Goal: Task Accomplishment & Management: Manage account settings

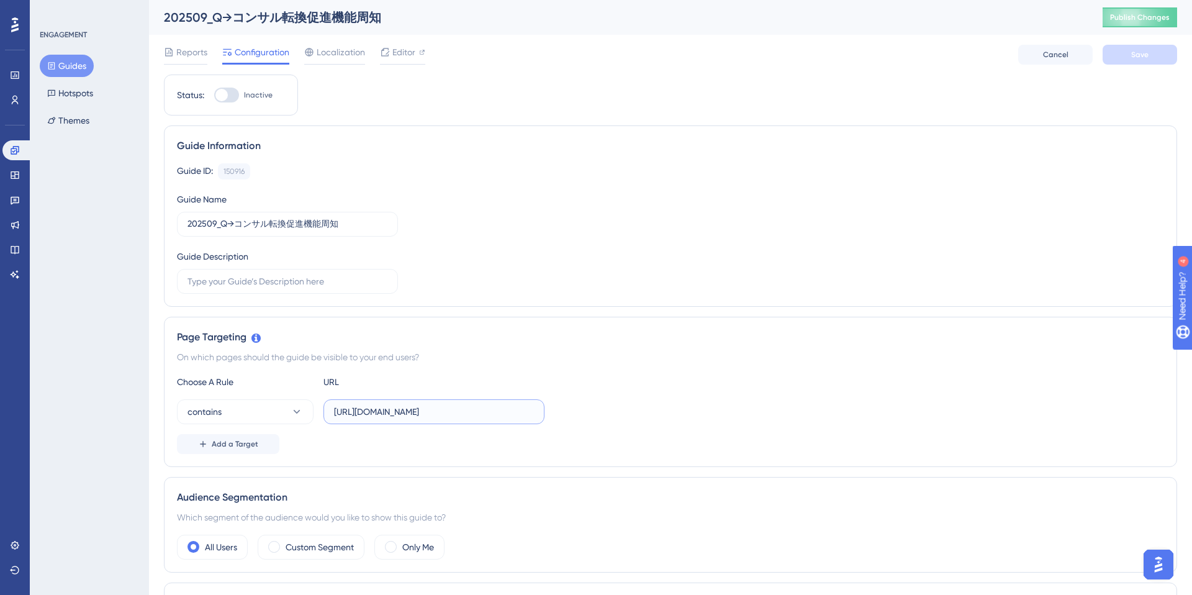
click at [500, 416] on input "https://e-consult.medii.jp/ai-assistant/threads/" at bounding box center [434, 412] width 200 height 14
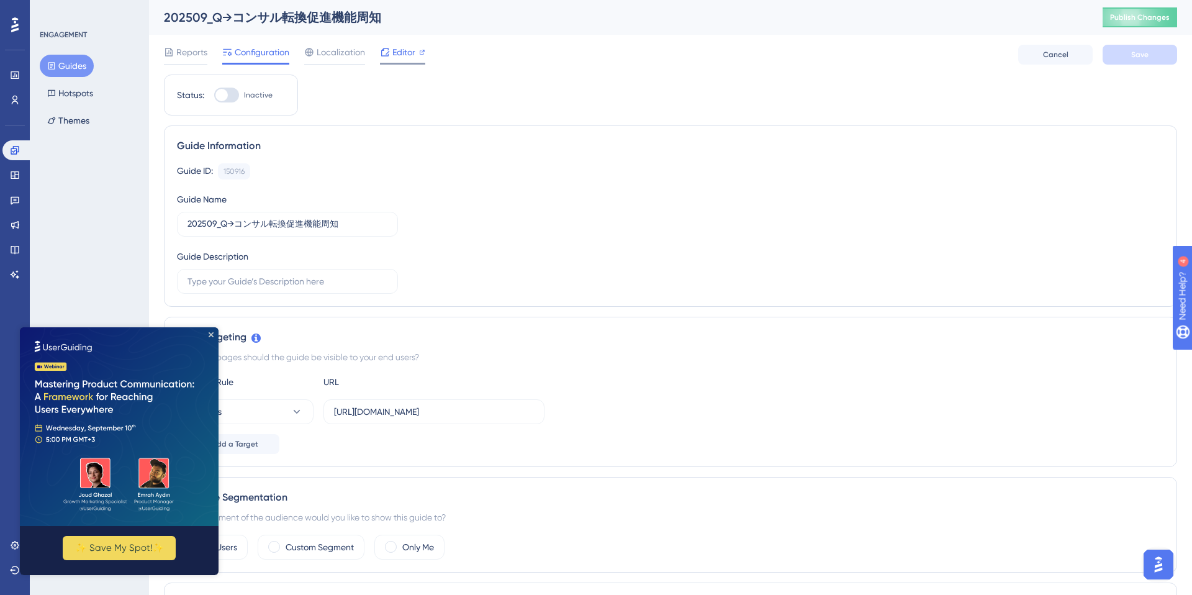
click at [419, 52] on icon at bounding box center [422, 52] width 6 height 6
click at [210, 332] on icon "Close Preview" at bounding box center [211, 334] width 5 height 5
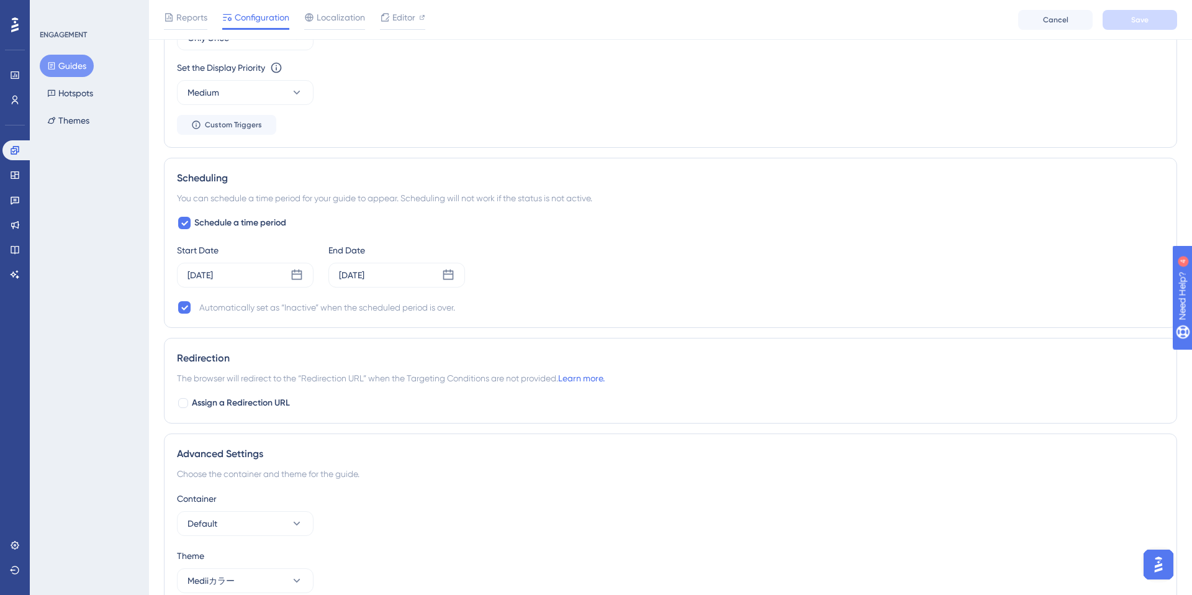
scroll to position [669, 0]
click at [414, 277] on div "Sep 15 2025" at bounding box center [396, 273] width 137 height 25
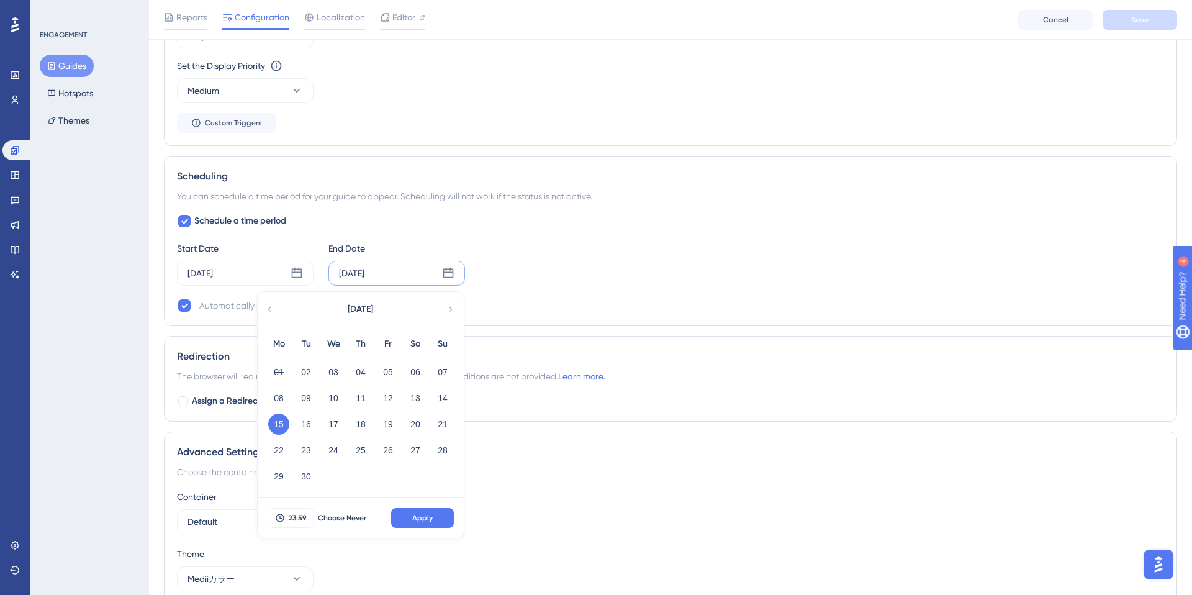
click at [623, 214] on div "Schedule a time period Start Date Sep 02 2025 End Date Sep 15 2025 September 20…" at bounding box center [670, 263] width 987 height 99
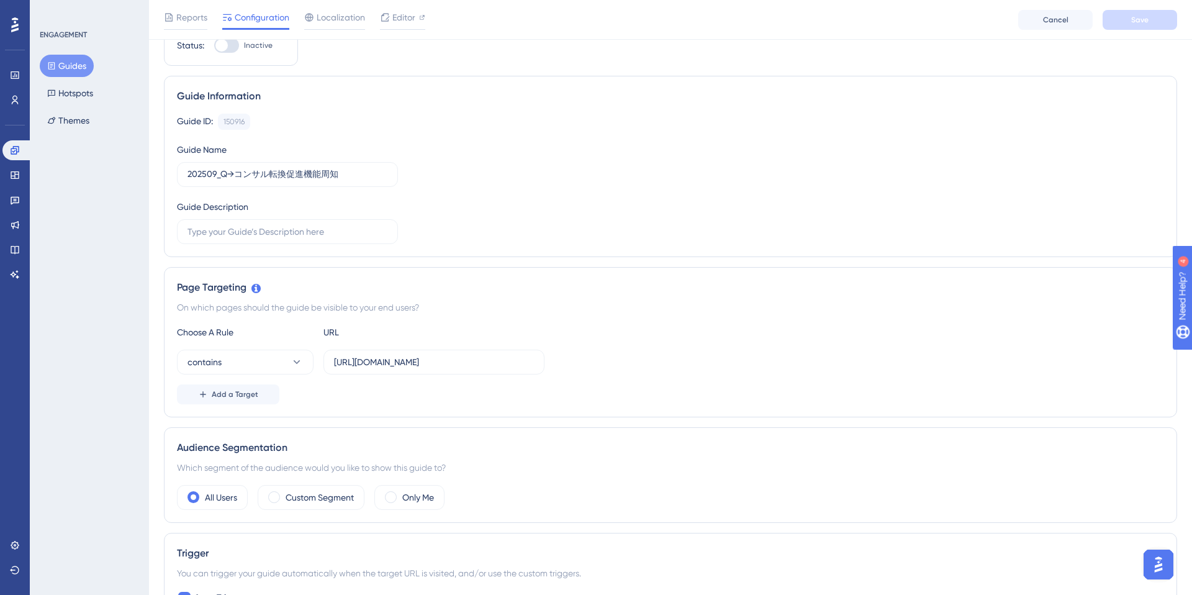
scroll to position [0, 0]
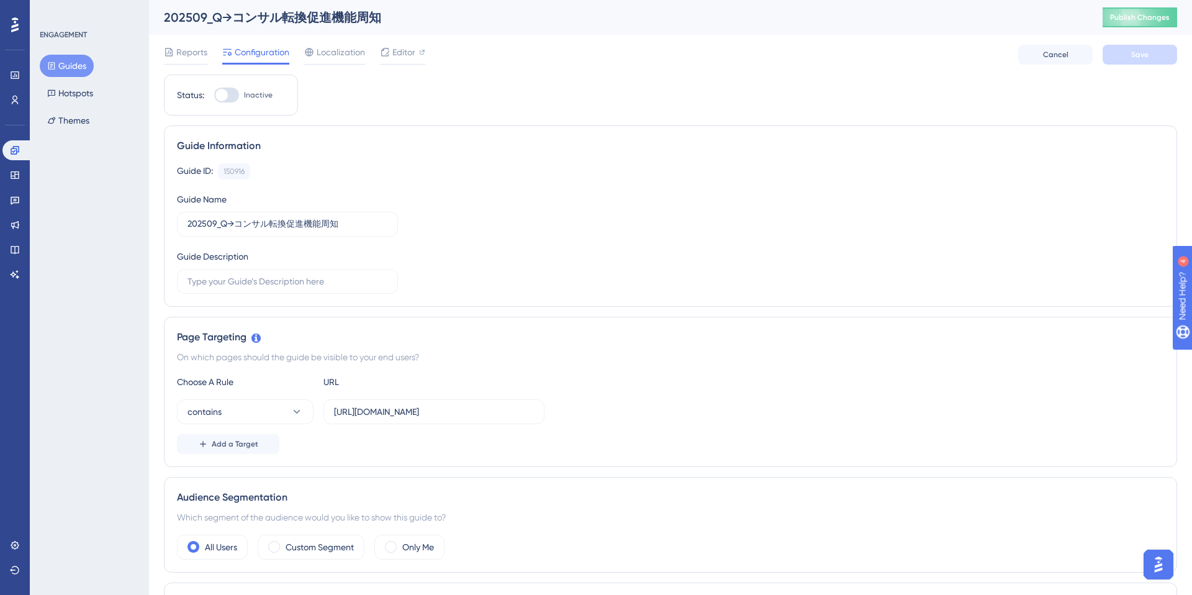
click at [229, 91] on div at bounding box center [226, 95] width 25 height 15
click at [214, 95] on input "Inactive" at bounding box center [214, 95] width 1 height 1
checkbox input "true"
click at [1146, 60] on button "Save" at bounding box center [1140, 55] width 75 height 20
click at [1146, 19] on span "Publish Changes" at bounding box center [1140, 17] width 60 height 10
